Goal: Information Seeking & Learning: Find specific fact

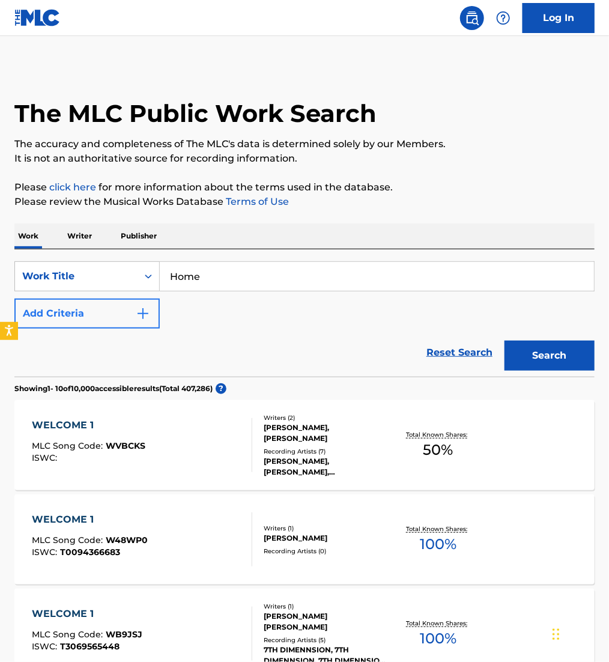
type input "Home"
click at [77, 311] on button "Add Criteria" at bounding box center [86, 314] width 145 height 30
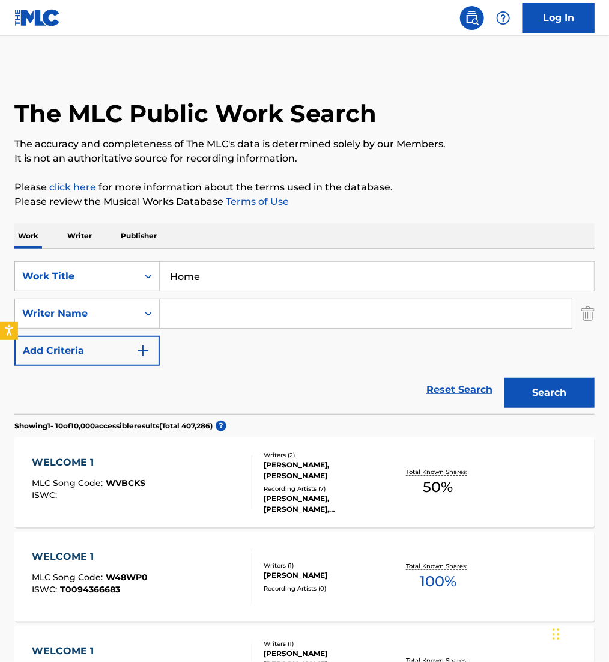
click at [268, 315] on input "Search Form" at bounding box center [366, 313] width 412 height 29
paste input "[PERSON_NAME]"
type input "[PERSON_NAME]"
click at [559, 397] on button "Search" at bounding box center [550, 393] width 90 height 30
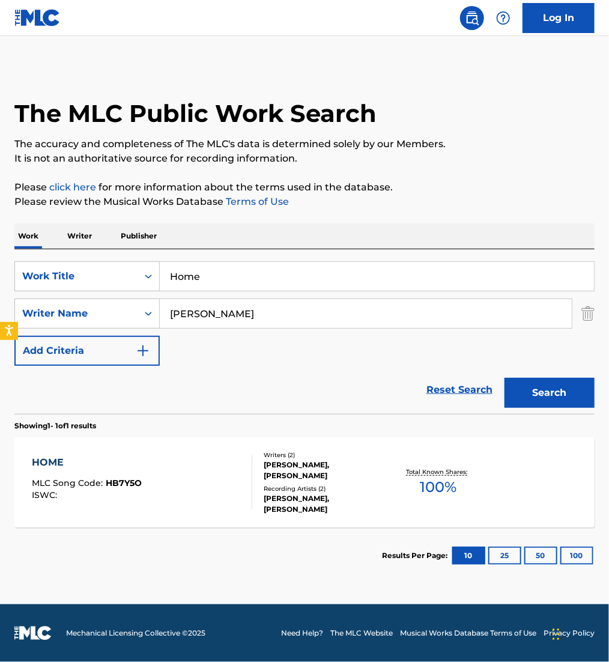
click at [233, 470] on div "HOME MLC Song Code : HB7Y5O ISWC :" at bounding box center [142, 482] width 221 height 54
